Goal: Task Accomplishment & Management: Manage account settings

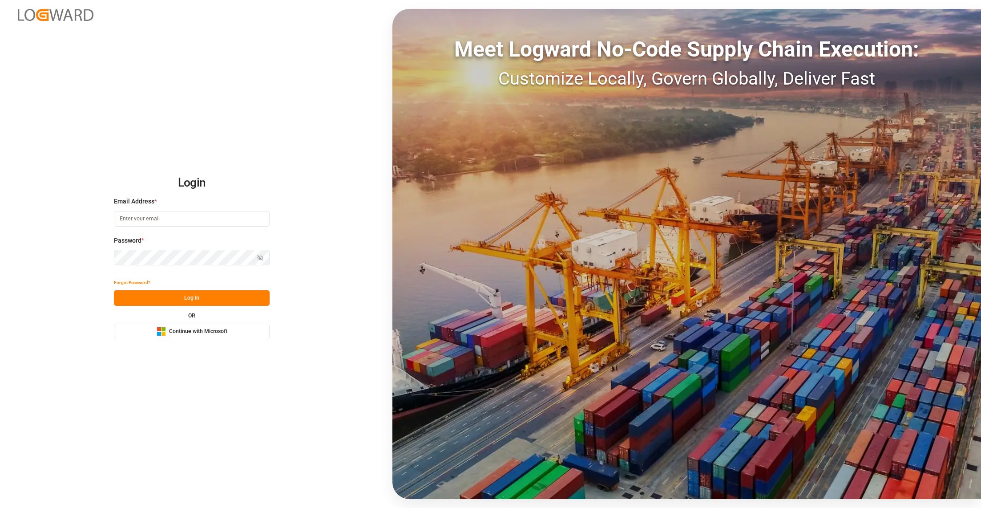
click at [225, 340] on div "Login Email Address * Password * Show password Forgot Password? Log In OR Micro…" at bounding box center [490, 254] width 981 height 508
click at [222, 329] on span "Continue with Microsoft" at bounding box center [198, 331] width 58 height 8
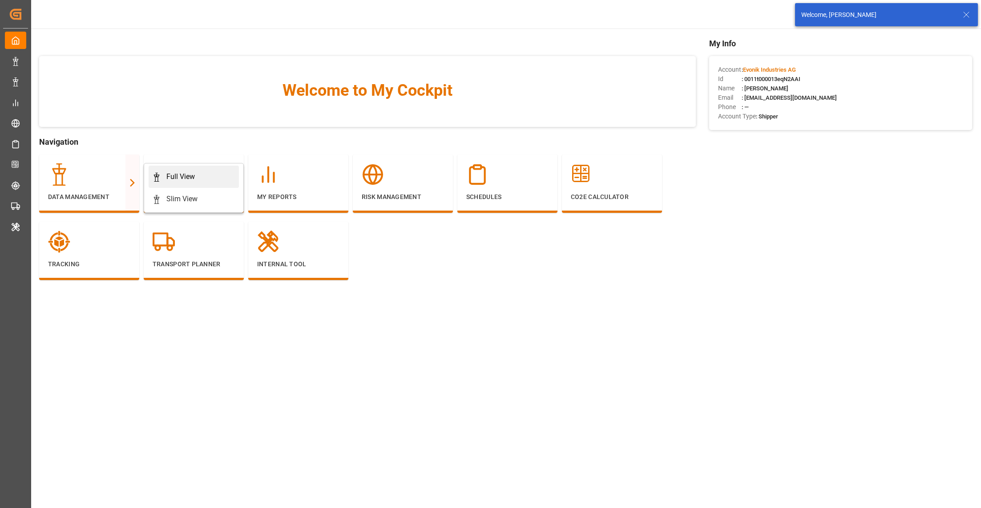
click at [167, 179] on div "Full View" at bounding box center [180, 176] width 28 height 11
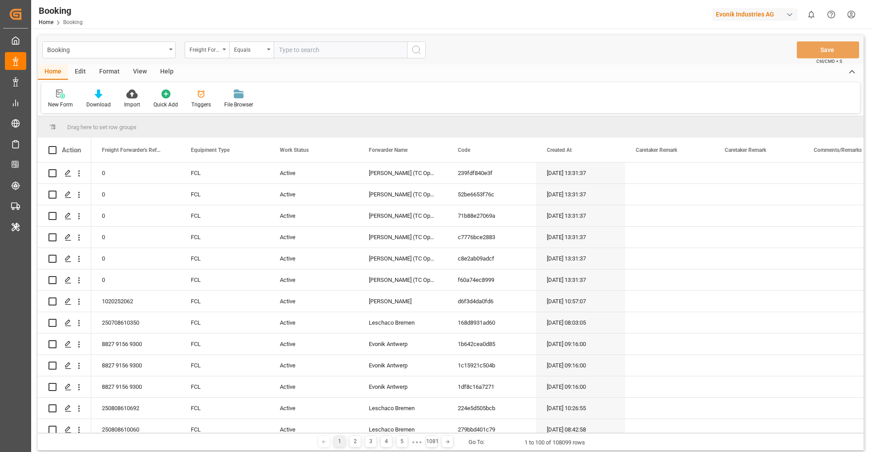
click at [109, 73] on div "Format" at bounding box center [110, 72] width 34 height 15
click at [54, 102] on div "Filter Rows" at bounding box center [61, 105] width 26 height 8
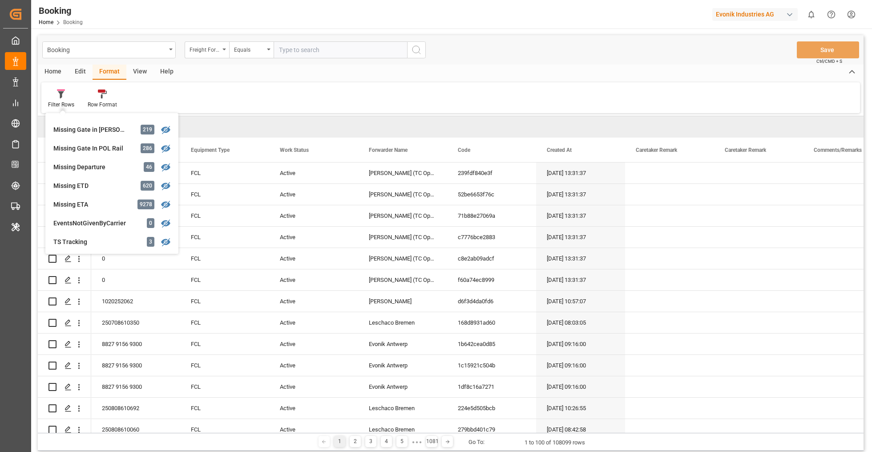
scroll to position [165, 0]
click at [111, 201] on div "Missing ETA" at bounding box center [92, 203] width 78 height 9
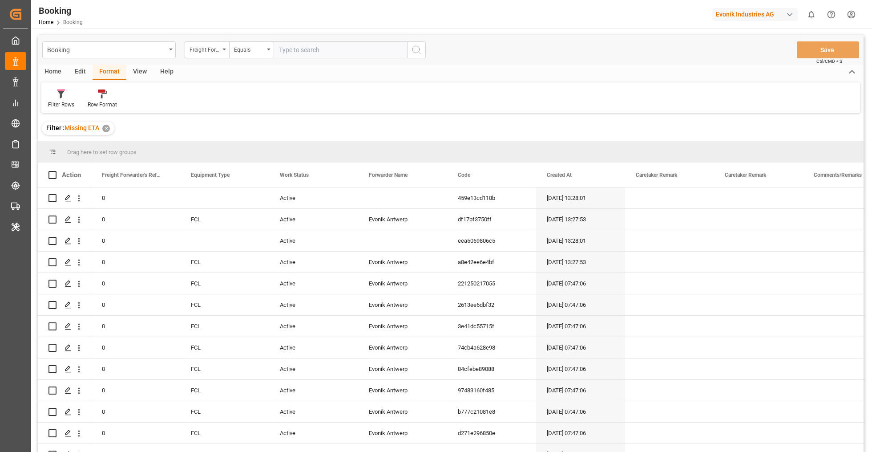
click at [85, 71] on div "Edit" at bounding box center [80, 72] width 24 height 15
click at [187, 93] on icon at bounding box center [186, 93] width 12 height 9
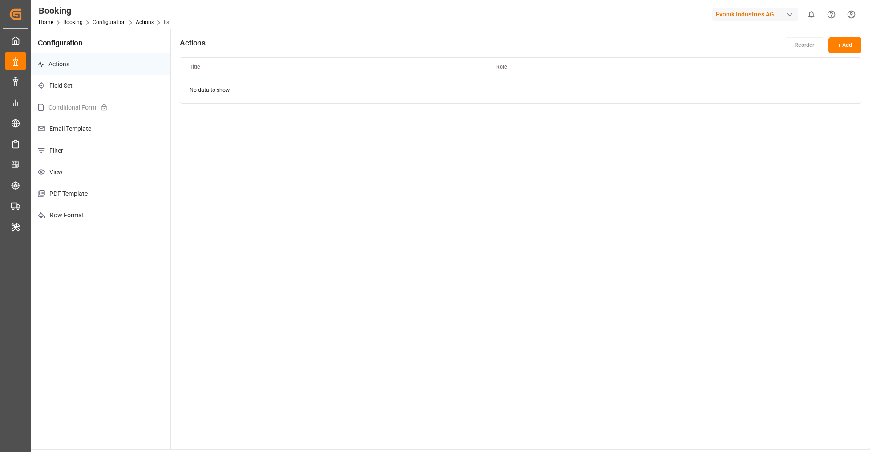
click at [86, 156] on p "Filter" at bounding box center [100, 151] width 139 height 22
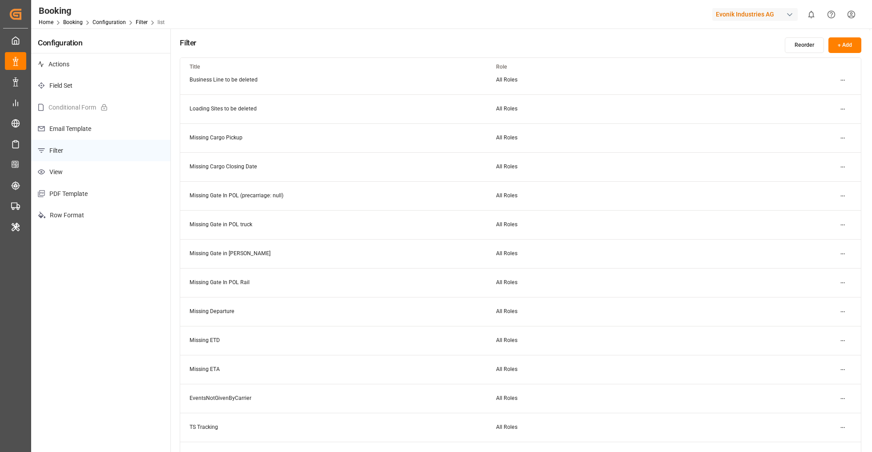
scroll to position [131, 0]
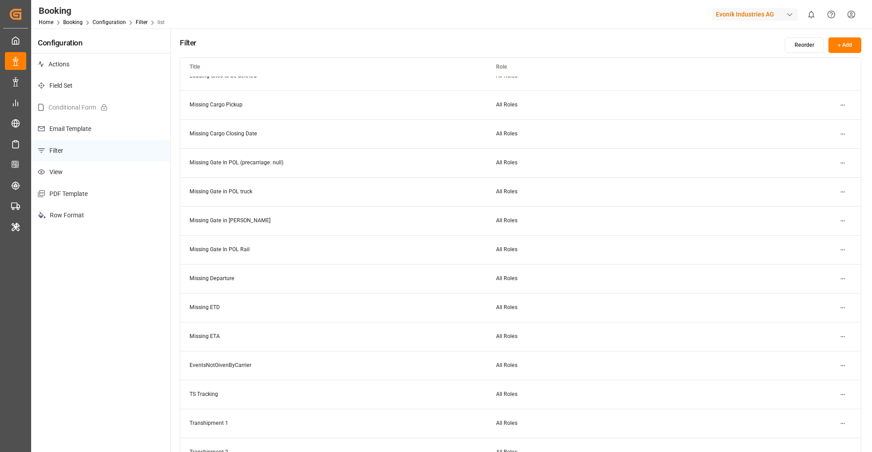
click at [839, 336] on html "Created by potrace 1.15, written by Peter Selinger 2001-2017 Created by potrace…" at bounding box center [436, 226] width 872 height 452
click at [820, 349] on div "Edit" at bounding box center [827, 353] width 46 height 12
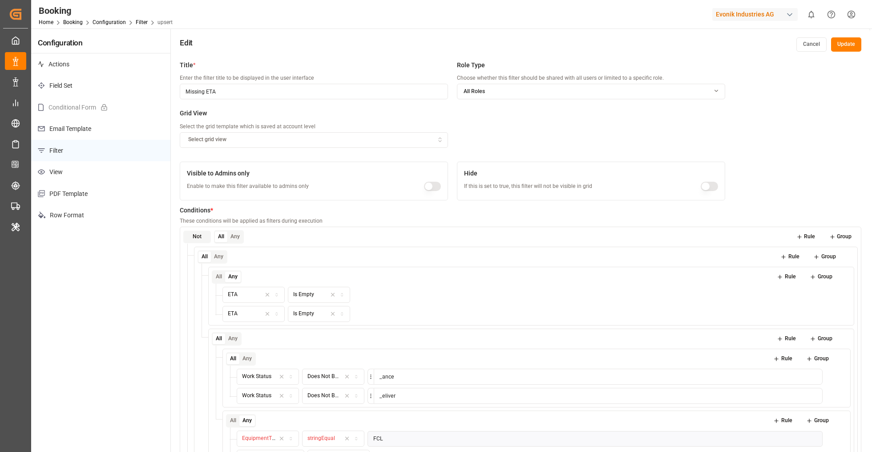
click at [218, 279] on button "All" at bounding box center [219, 276] width 12 height 11
click at [845, 314] on icon at bounding box center [845, 314] width 6 height 6
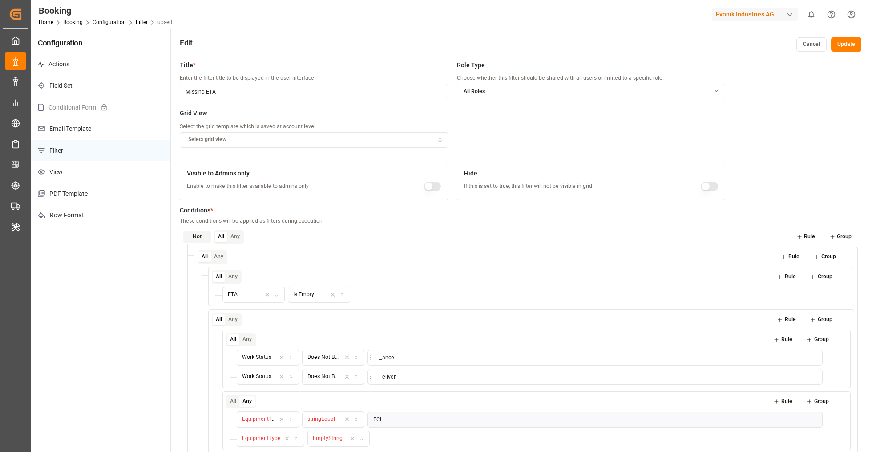
click at [844, 40] on button "Update" at bounding box center [846, 44] width 30 height 14
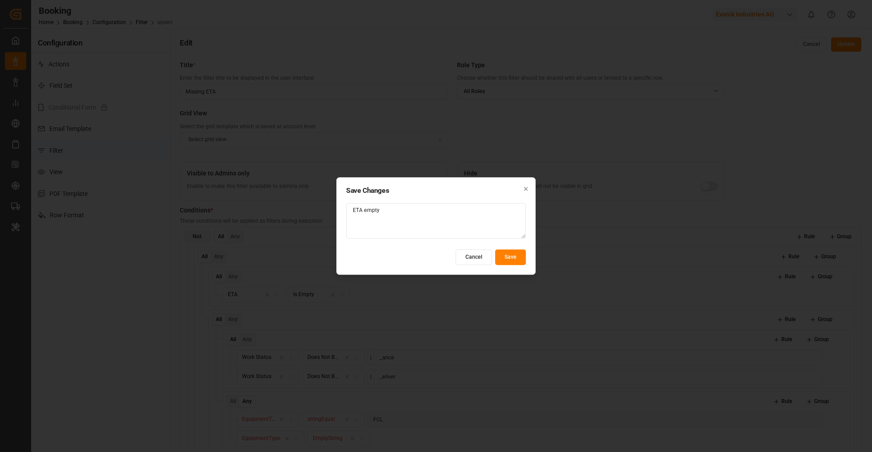
type textarea "ETA empty"
click at [512, 254] on button "Save" at bounding box center [510, 257] width 31 height 16
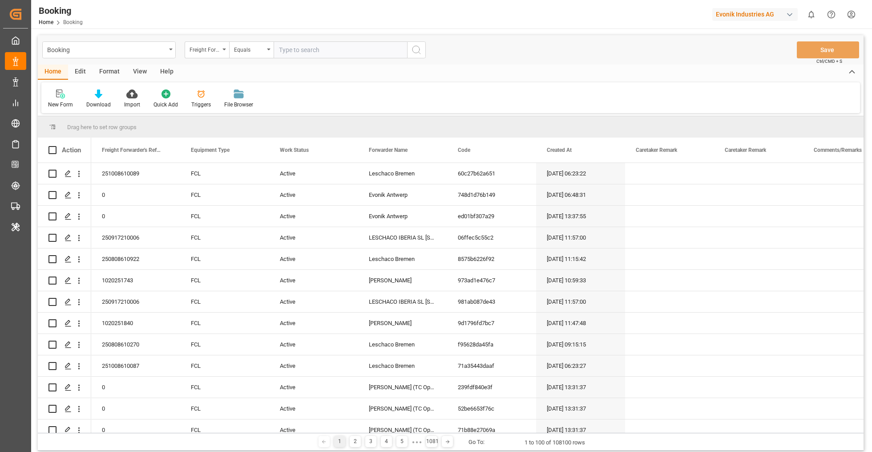
click at [104, 72] on div "Format" at bounding box center [110, 72] width 34 height 15
click at [45, 100] on div "Filter Rows" at bounding box center [61, 99] width 40 height 20
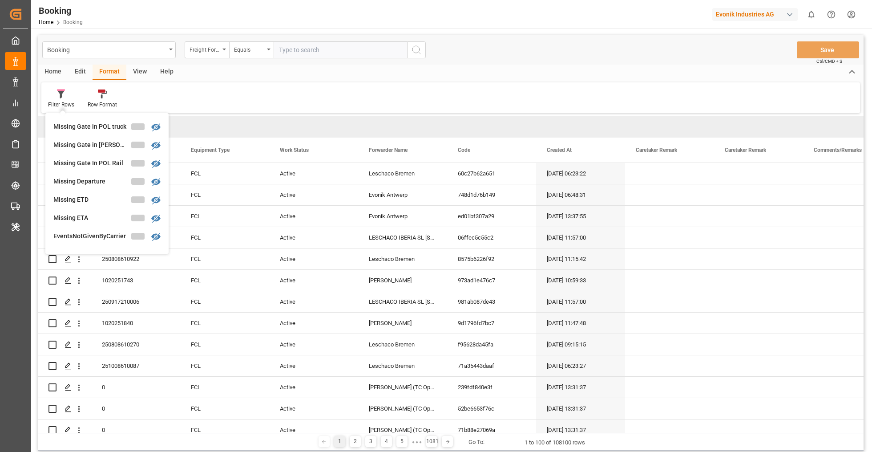
scroll to position [153, 0]
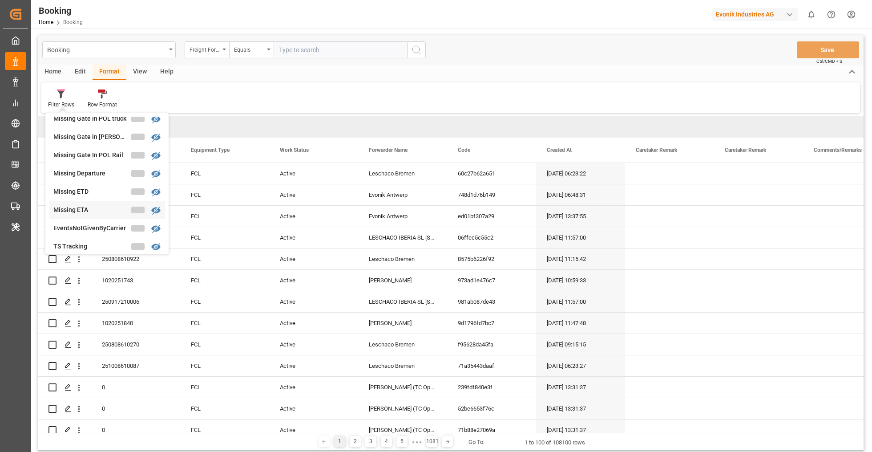
click at [102, 207] on div "Missing ETA" at bounding box center [92, 209] width 78 height 9
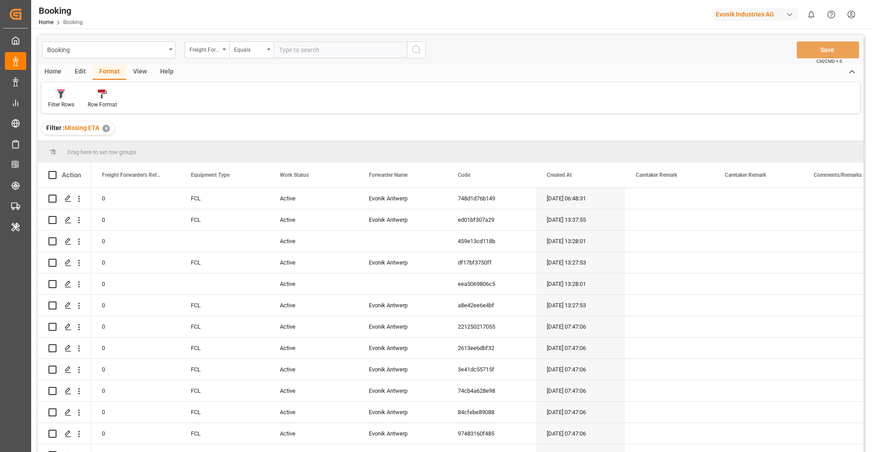
click at [71, 101] on div "Filter Rows" at bounding box center [61, 105] width 26 height 8
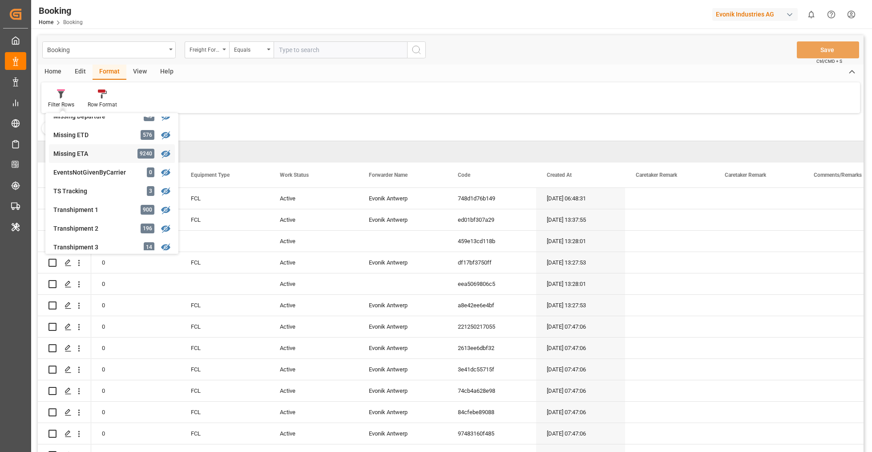
scroll to position [186, 0]
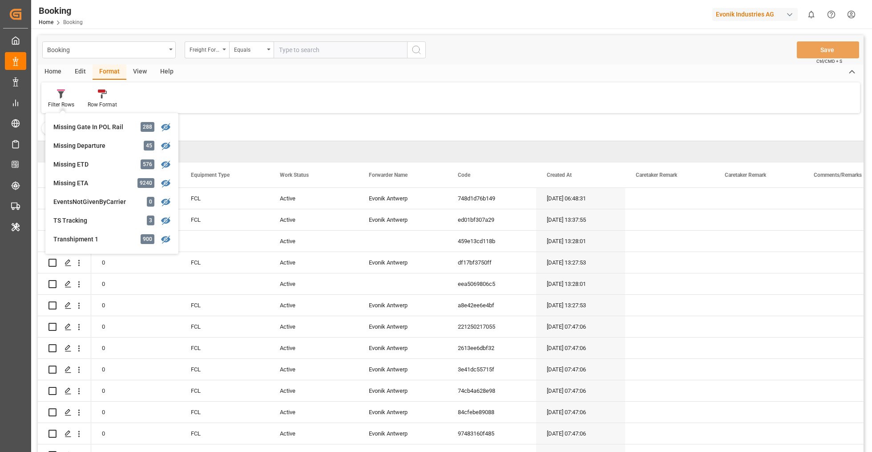
click at [743, 18] on div "Evonik Industries AG" at bounding box center [754, 14] width 85 height 13
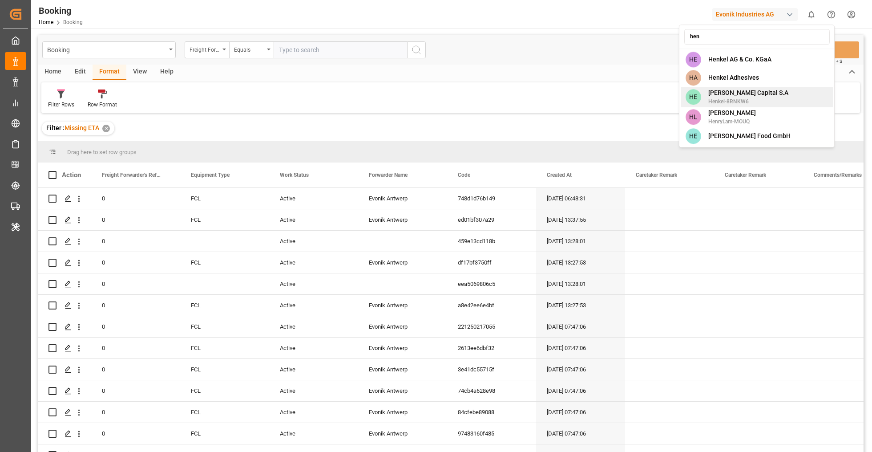
type input "hen"
click at [740, 96] on span "Henkel Capital S.A" at bounding box center [748, 92] width 80 height 9
